Goal: Check status: Verify the current state of an ongoing process or item

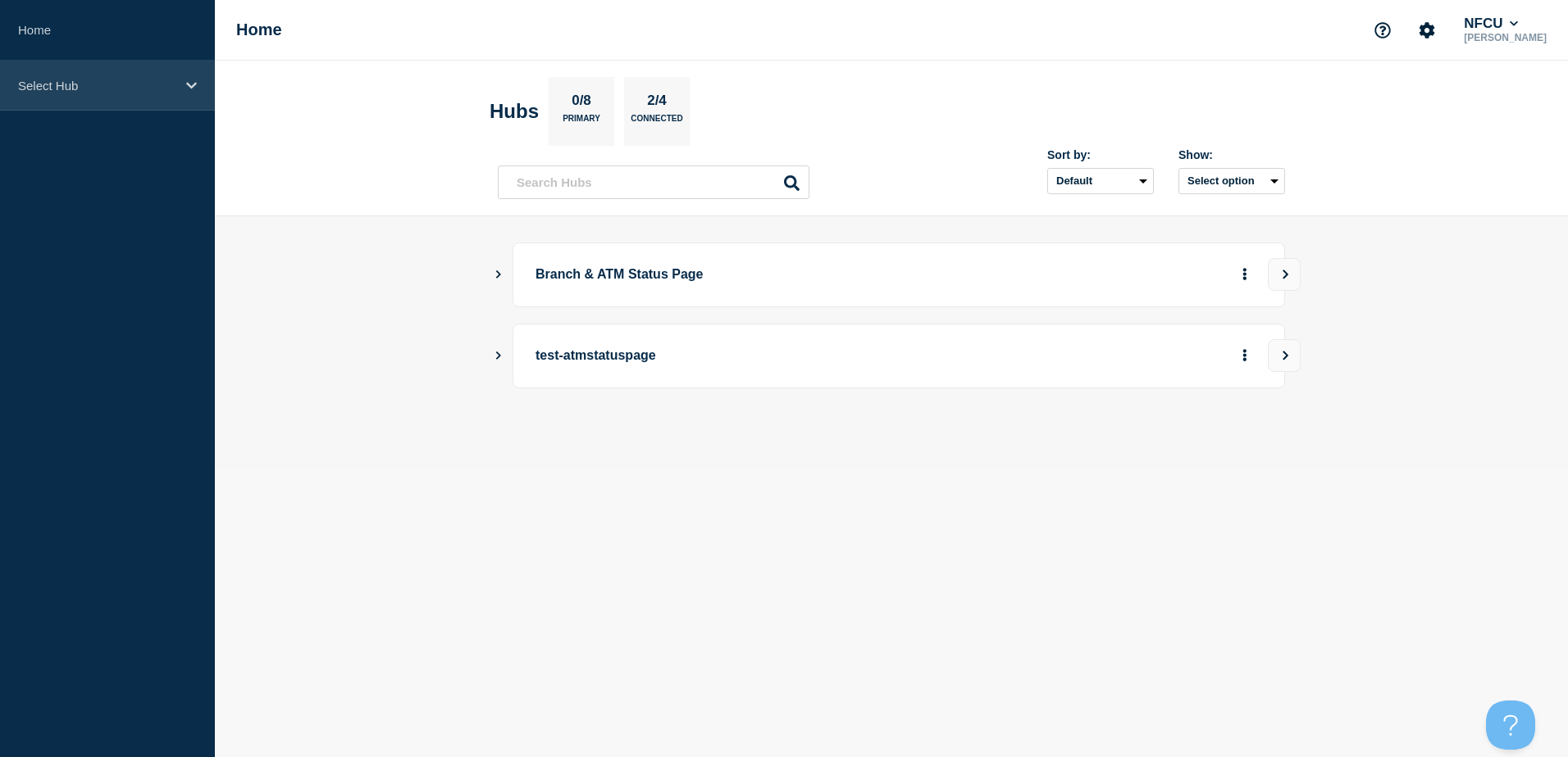
click at [104, 92] on div "Select Hub" at bounding box center [107, 85] width 214 height 50
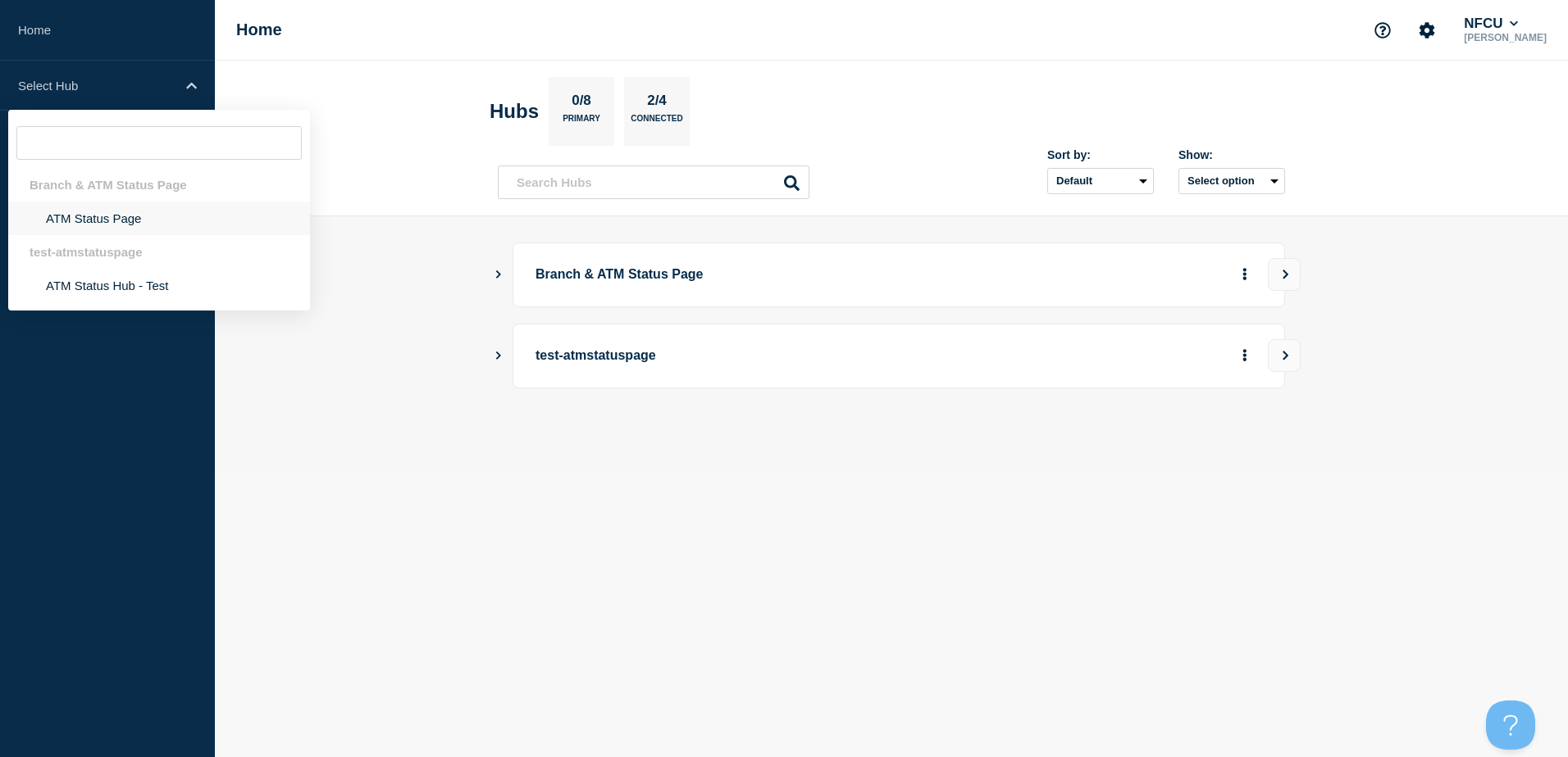
click at [92, 219] on li "ATM Status Page" at bounding box center [159, 218] width 302 height 33
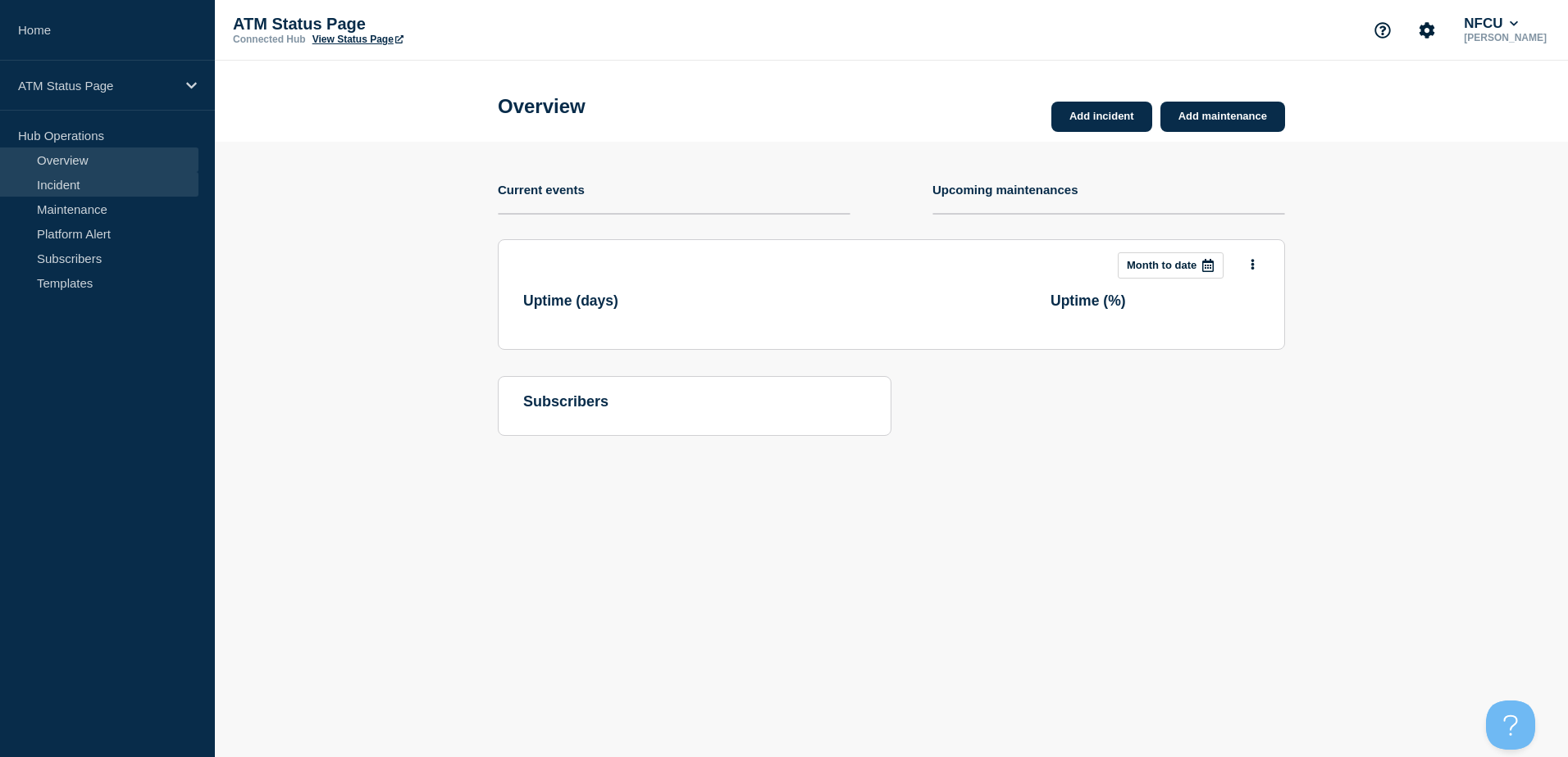
click at [88, 190] on link "Incident" at bounding box center [99, 184] width 198 height 24
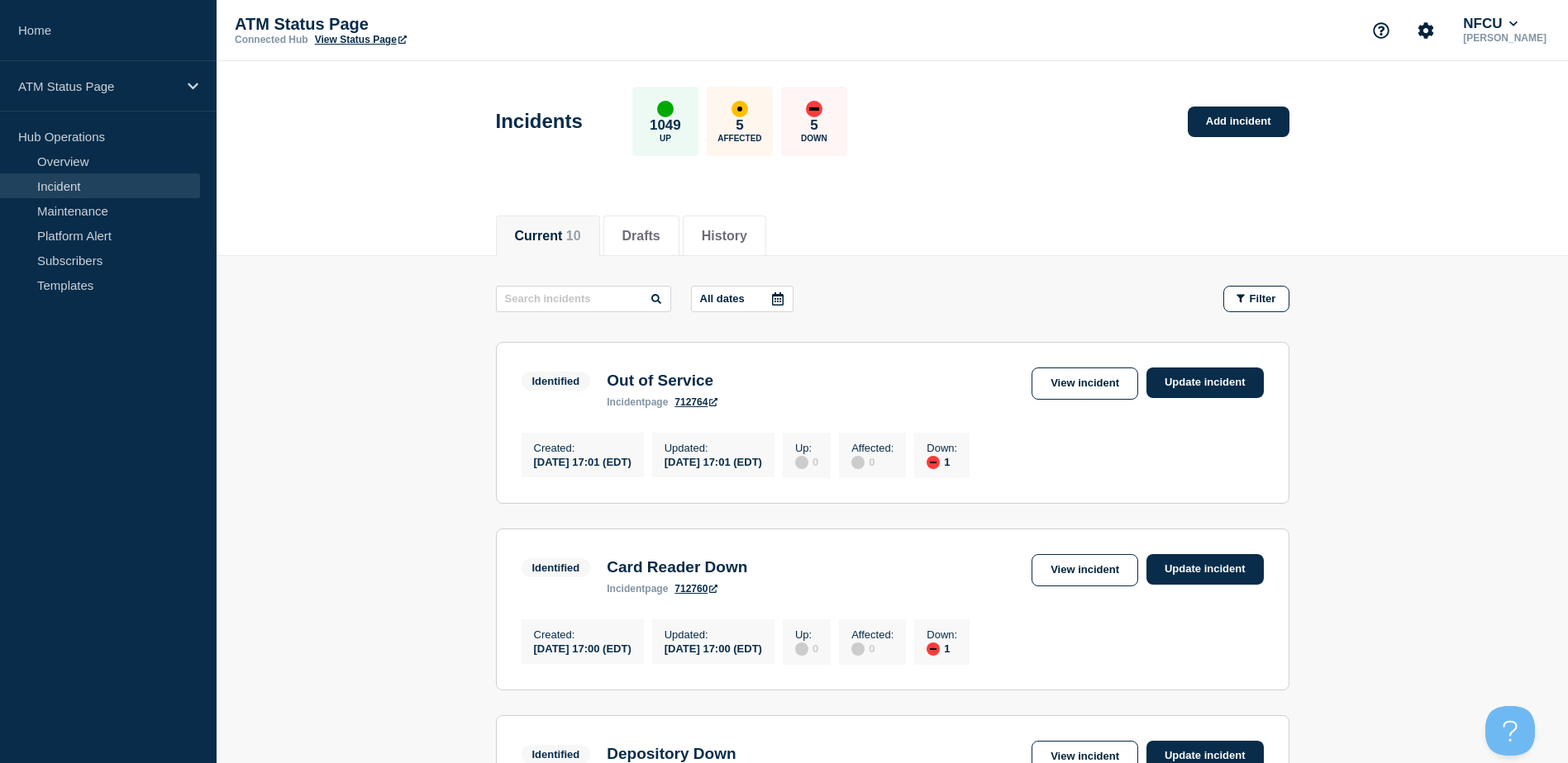
click at [782, 303] on icon at bounding box center [778, 299] width 14 height 14
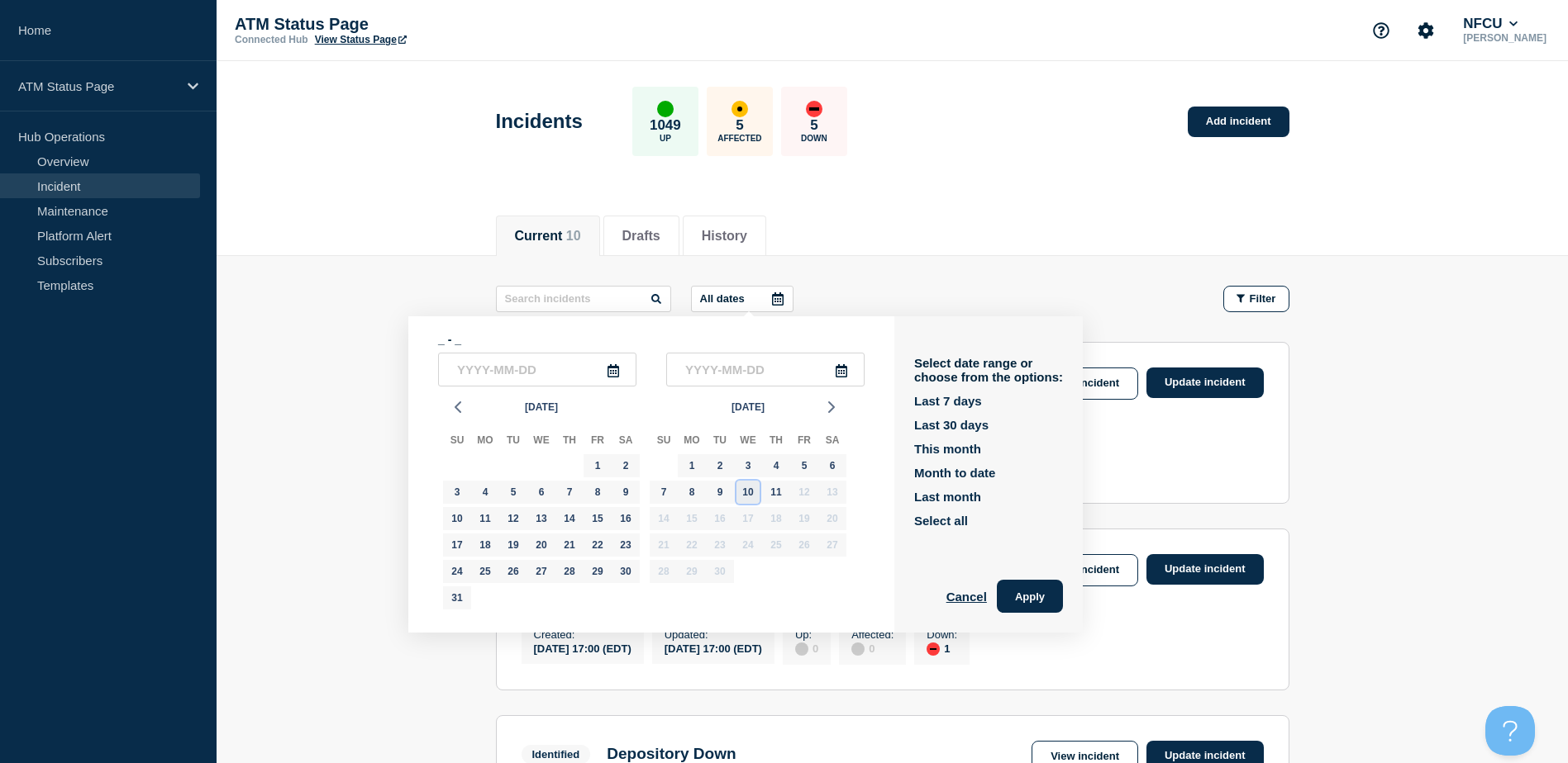
click at [755, 490] on div "10" at bounding box center [748, 492] width 23 height 23
type input "2025-09-10"
click at [767, 490] on div "11" at bounding box center [775, 492] width 23 height 23
type input "2025-09-11"
click at [746, 490] on div "10" at bounding box center [748, 492] width 23 height 23
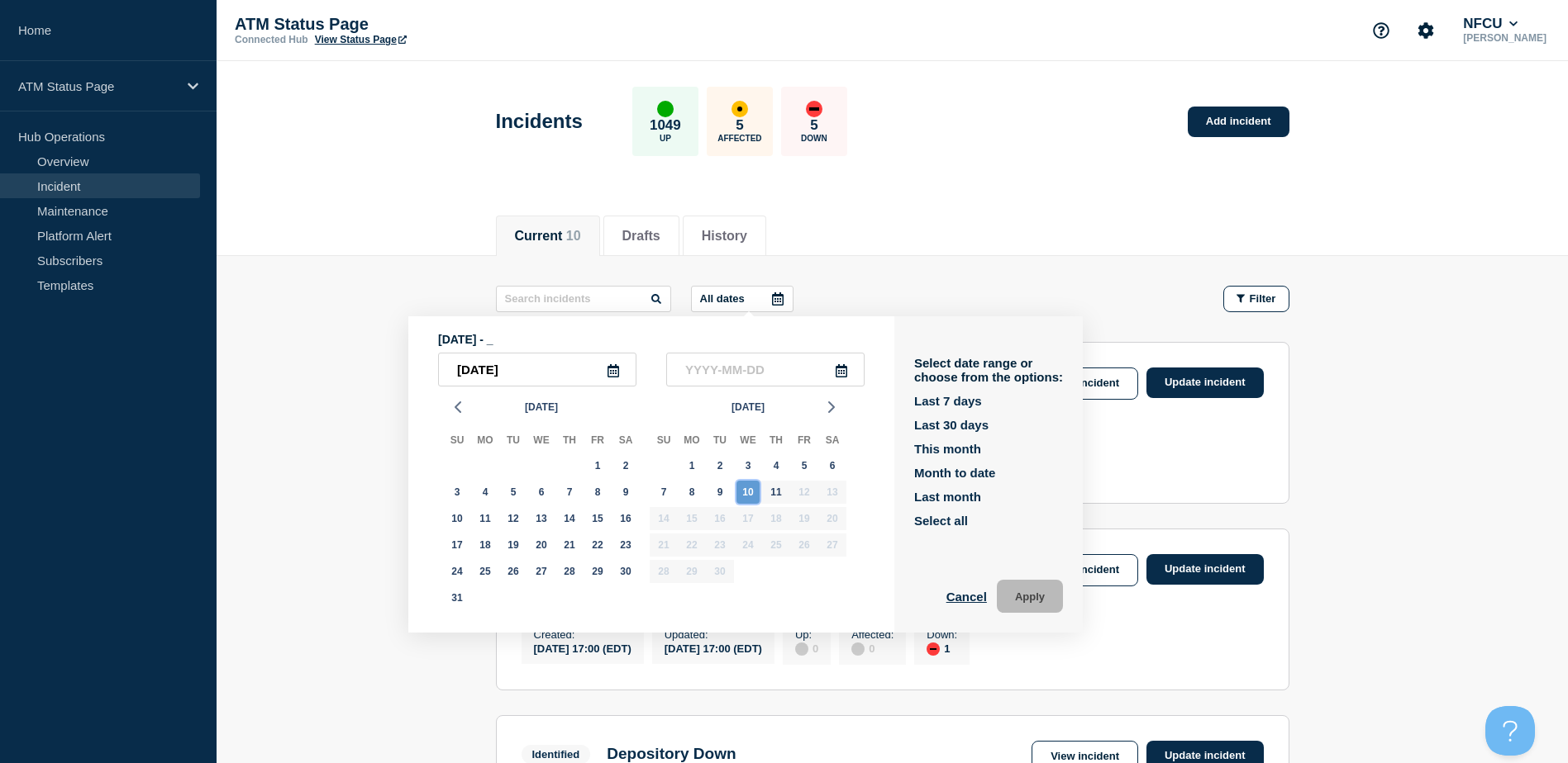
click at [746, 490] on div "10" at bounding box center [748, 492] width 23 height 23
type input "2025-09-10"
click at [1053, 604] on button "Apply" at bounding box center [1030, 596] width 67 height 33
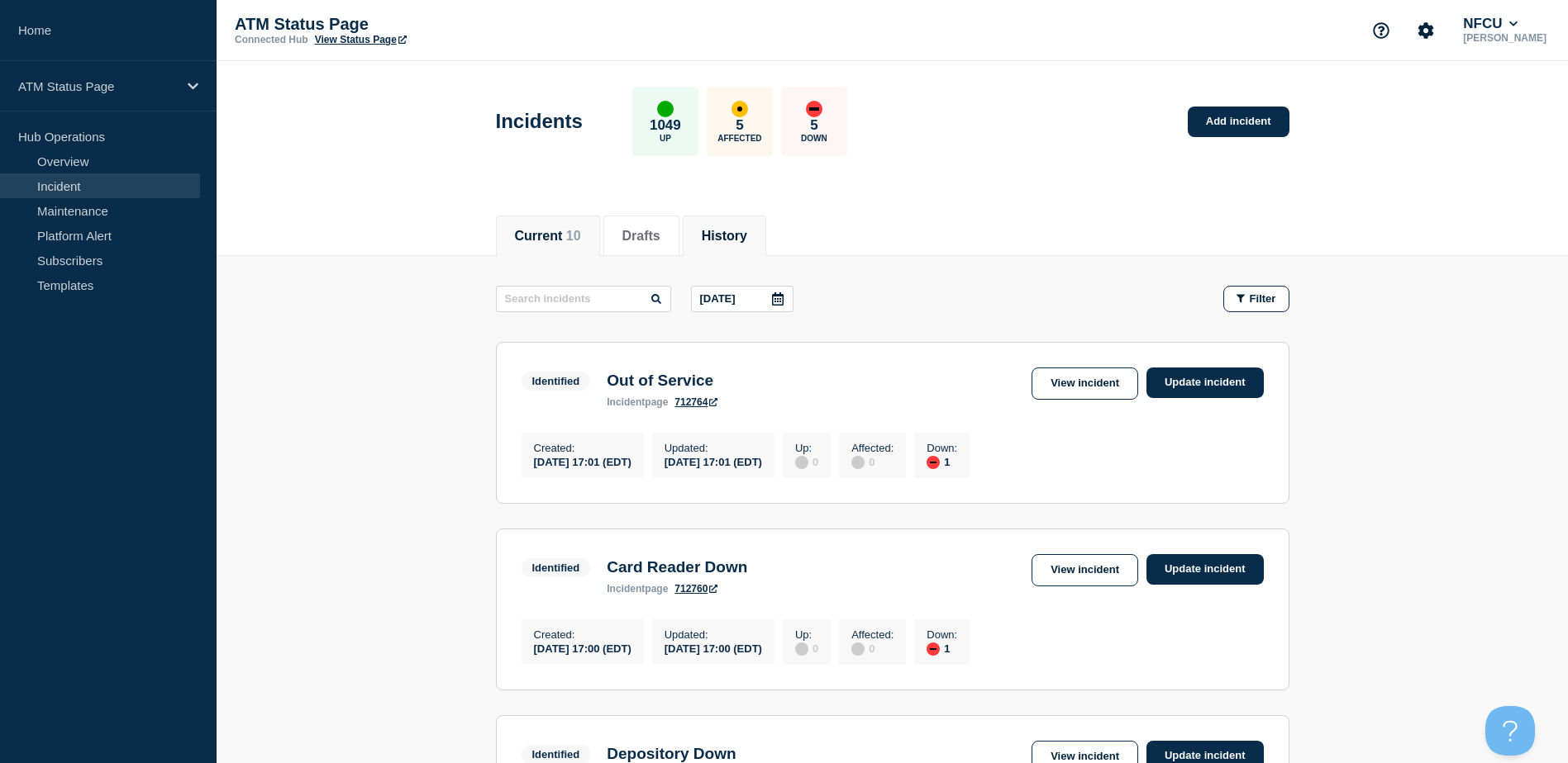
click at [741, 241] on button "History" at bounding box center [725, 236] width 46 height 15
click at [775, 302] on icon at bounding box center [778, 299] width 12 height 14
click at [778, 295] on icon at bounding box center [778, 299] width 12 height 14
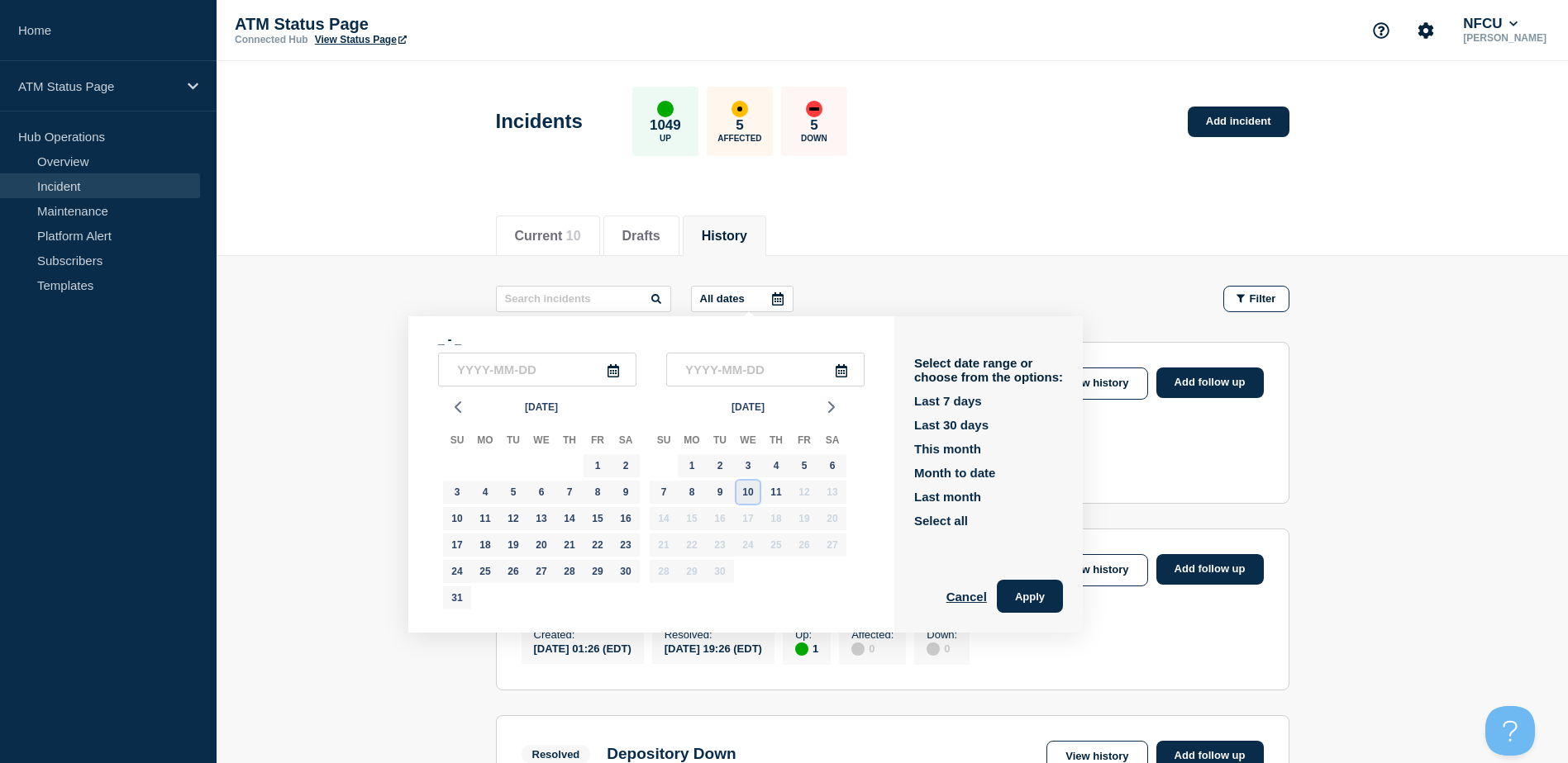
click at [757, 490] on div "10" at bounding box center [748, 492] width 23 height 23
type input "2025-09-10"
click at [757, 490] on div "10" at bounding box center [748, 492] width 23 height 23
type input "2025-09-10"
click at [1035, 580] on button "Apply" at bounding box center [1030, 596] width 67 height 33
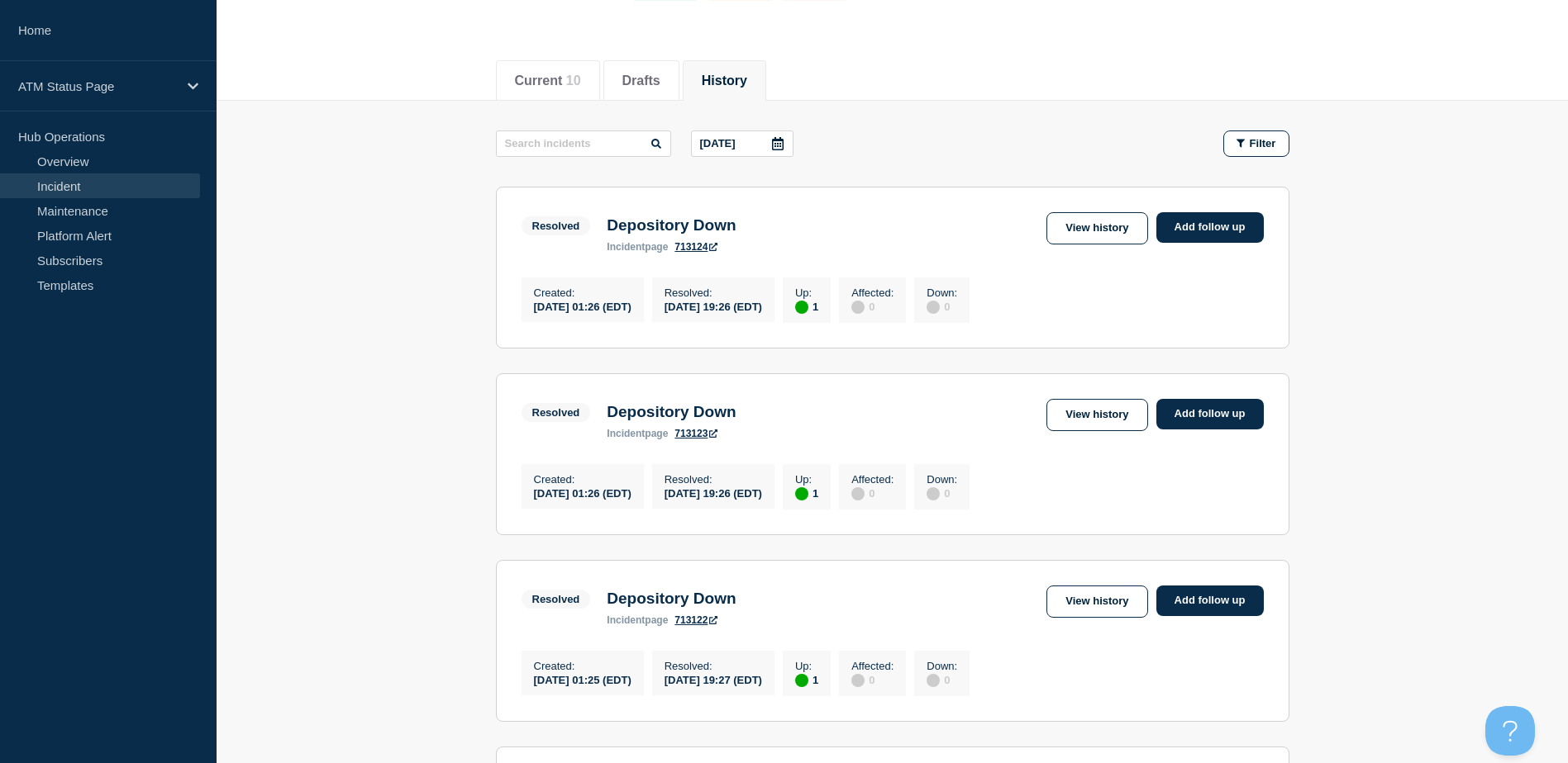
scroll to position [156, 0]
